Goal: Information Seeking & Learning: Learn about a topic

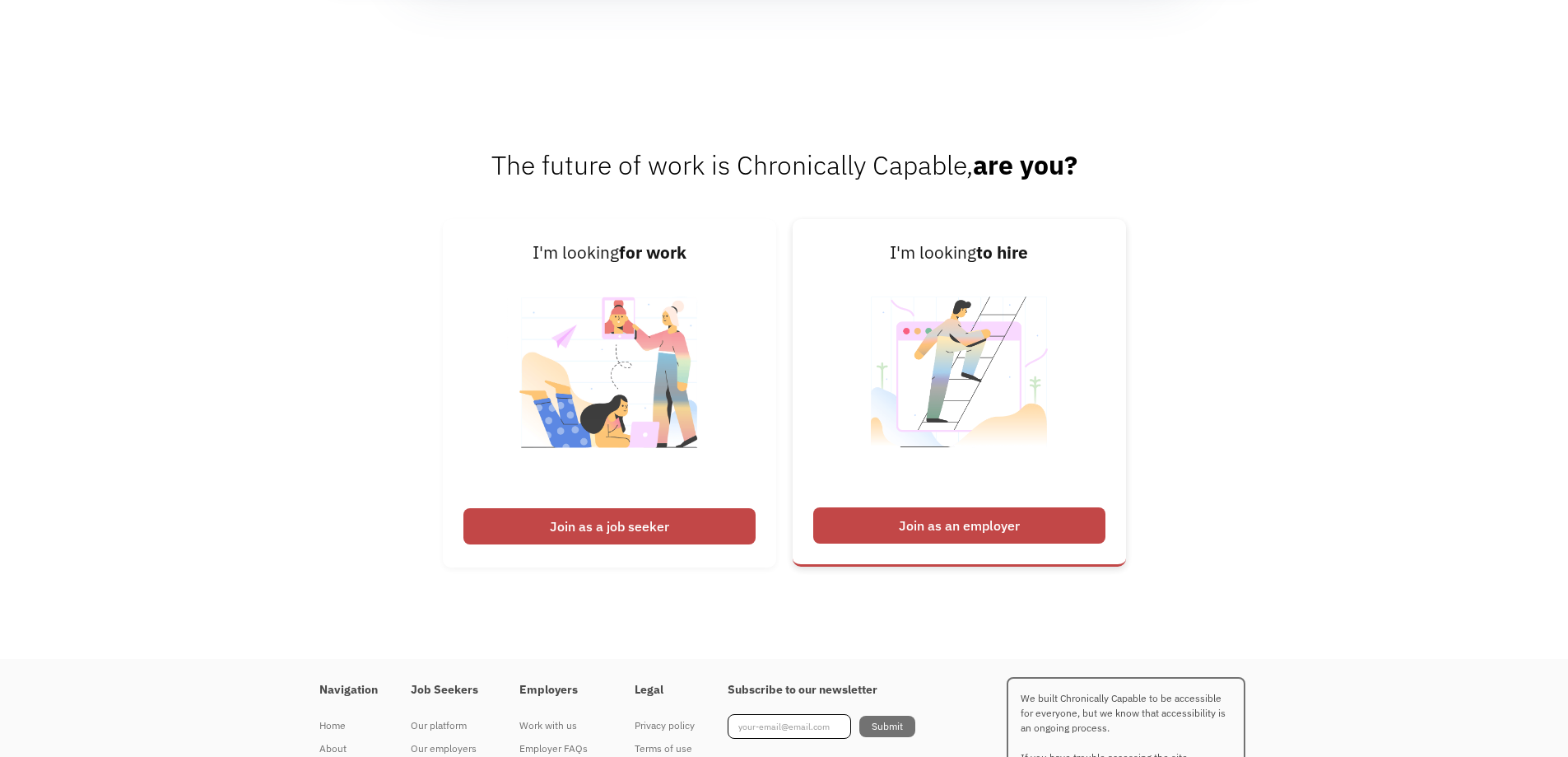
scroll to position [2187, 0]
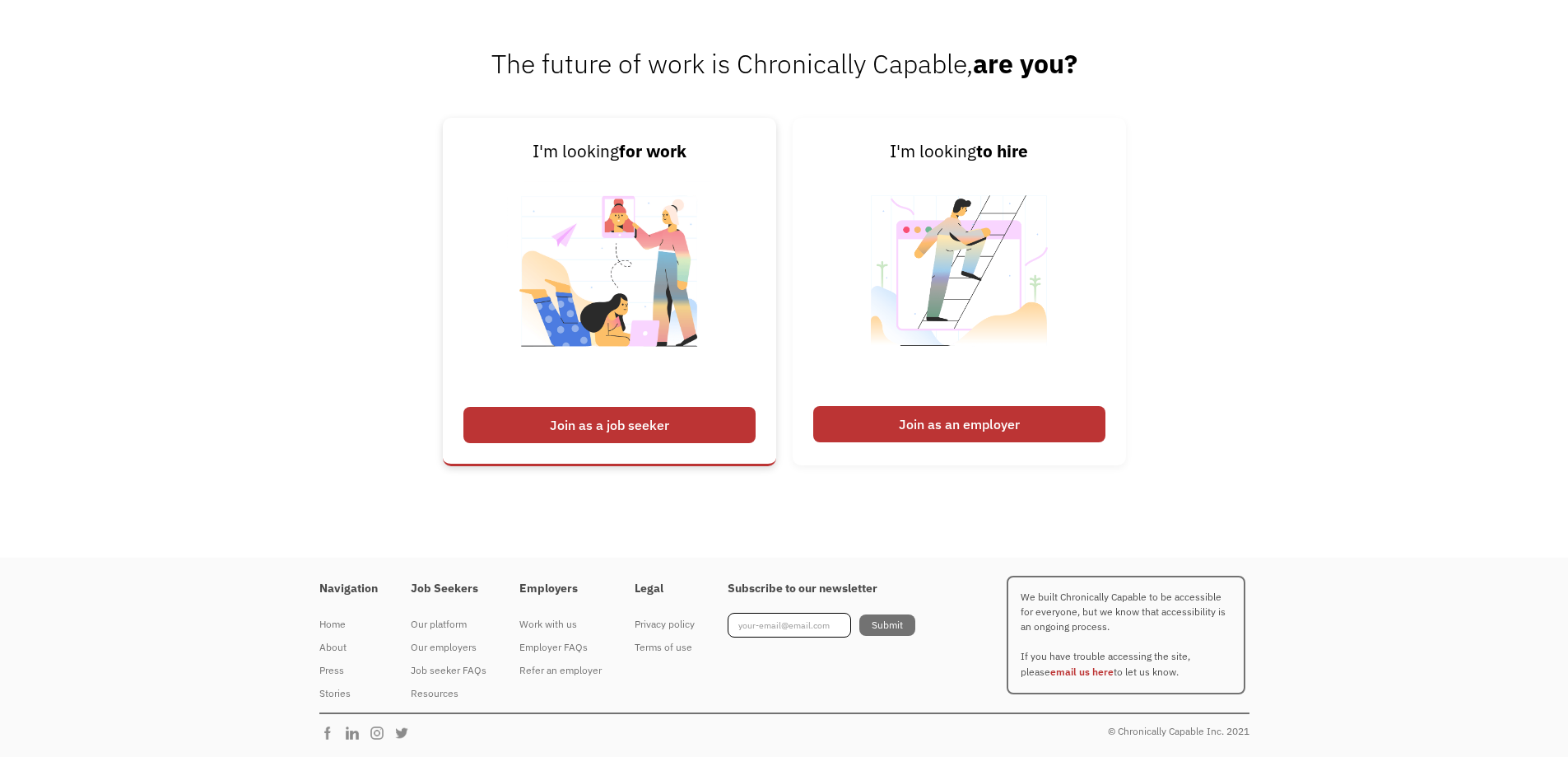
click at [572, 433] on div "Join as a job seeker" at bounding box center [610, 425] width 292 height 36
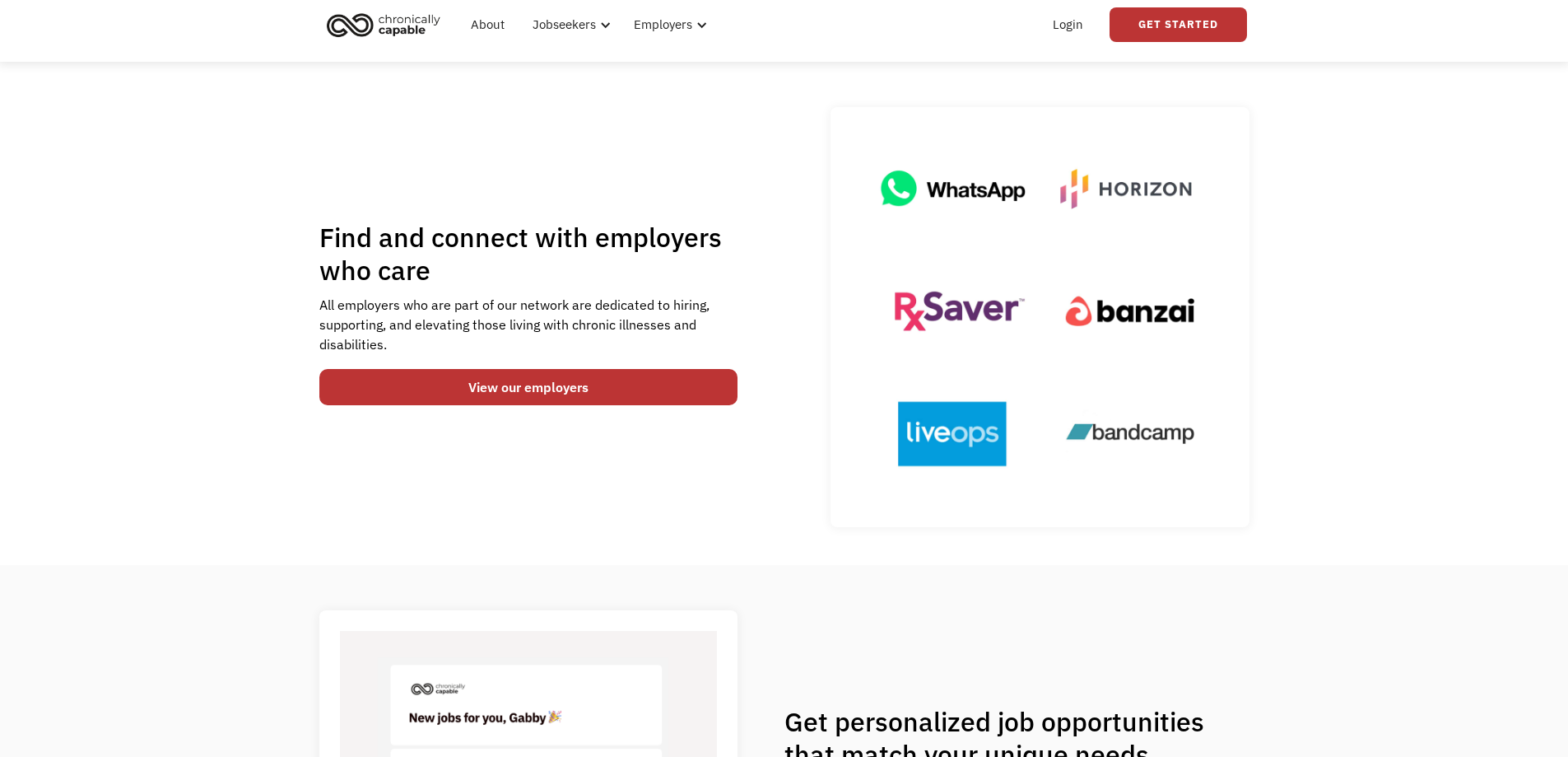
scroll to position [0, 0]
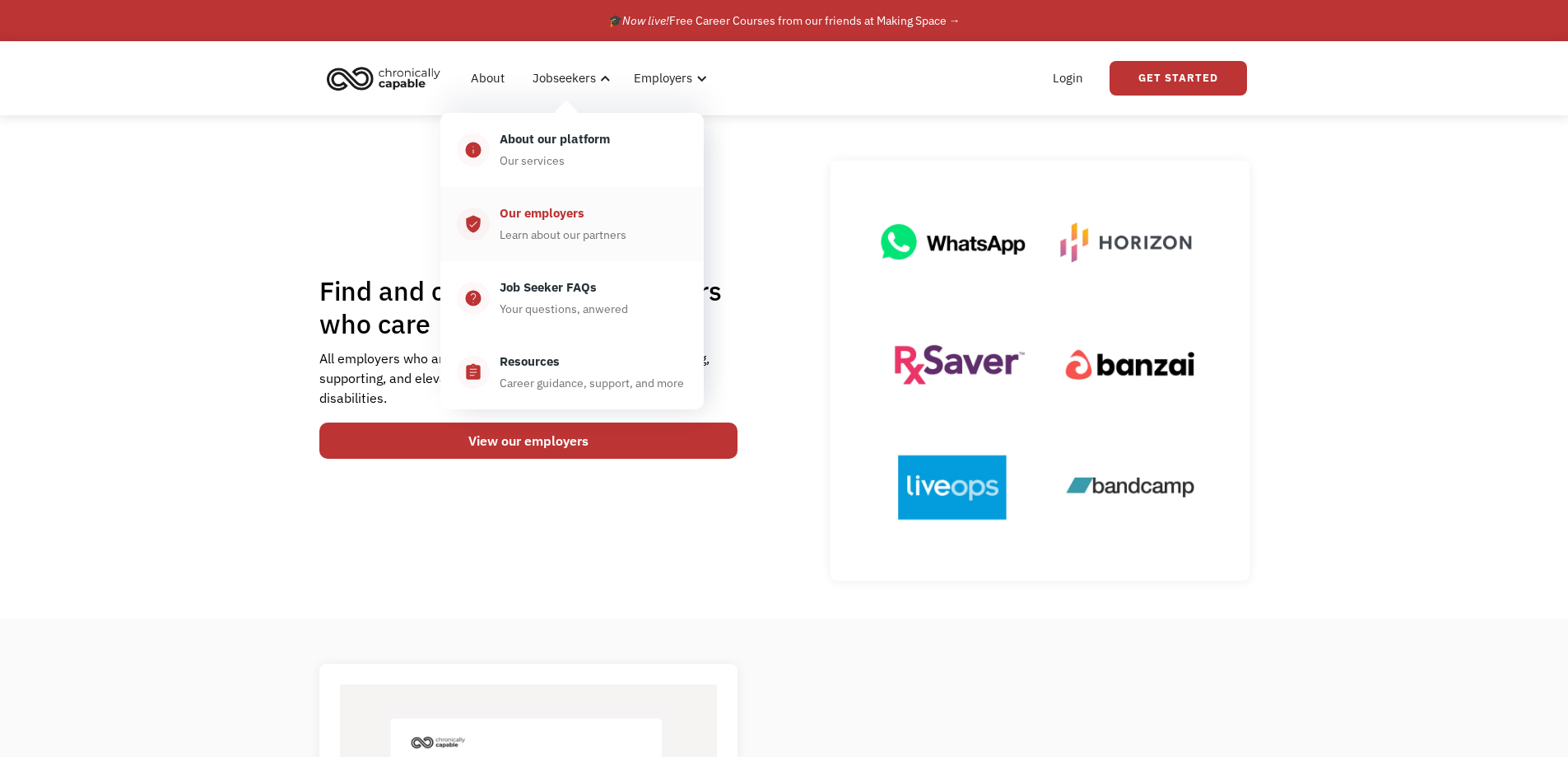
click at [530, 214] on div "Our employers" at bounding box center [541, 213] width 85 height 20
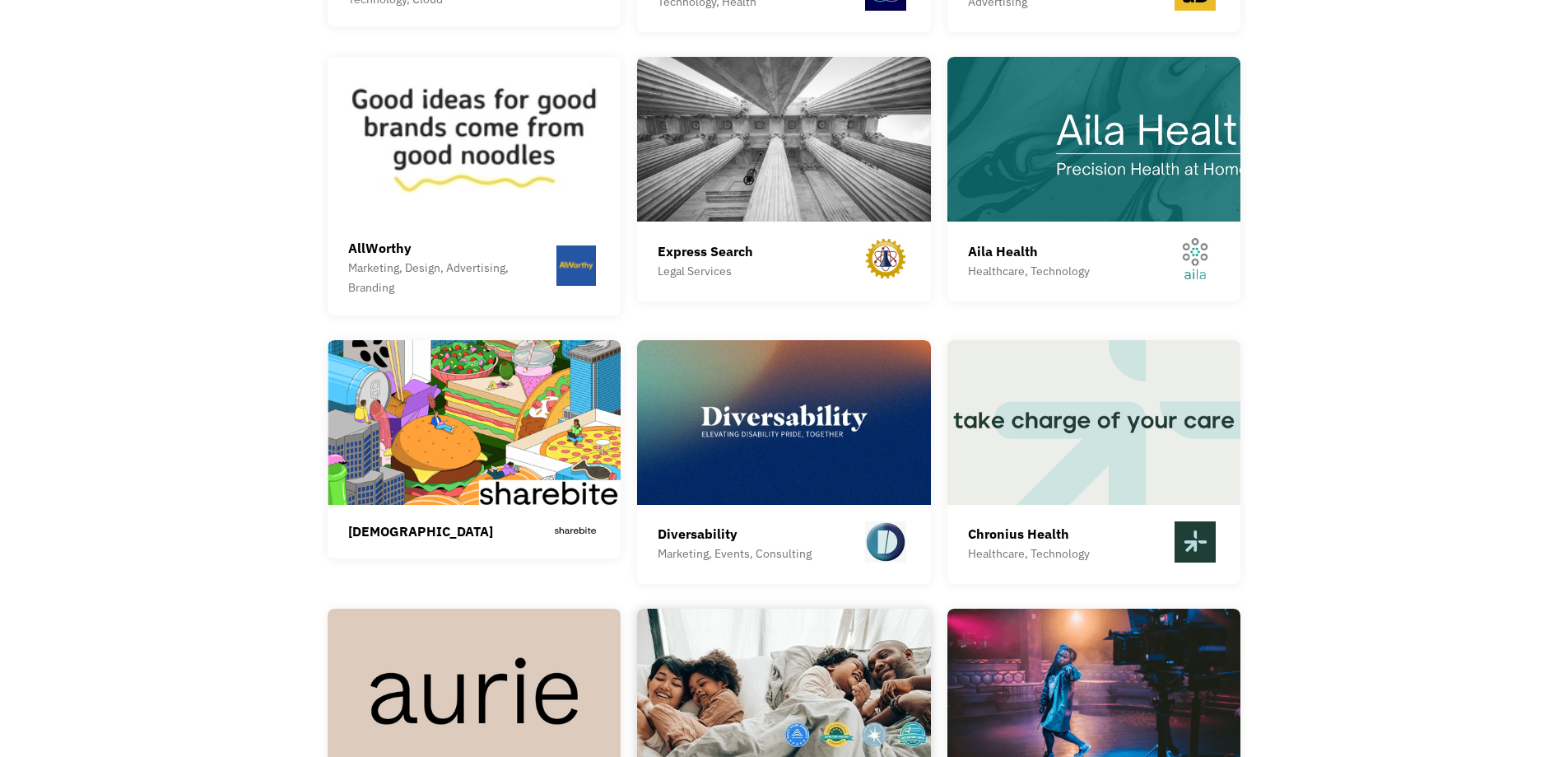
scroll to position [3705, 0]
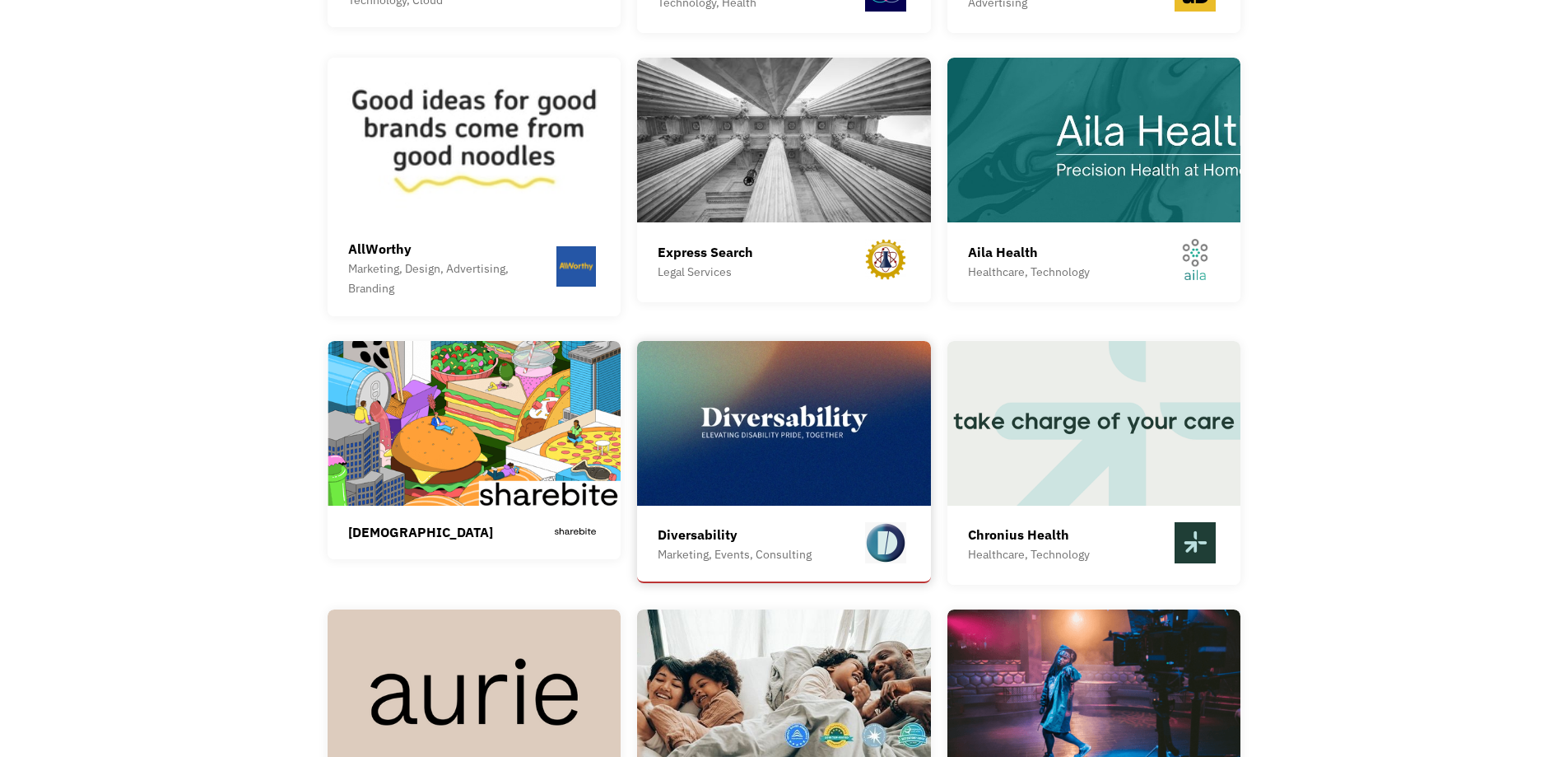
click at [779, 408] on img at bounding box center [784, 423] width 294 height 164
